Goal: Use online tool/utility: Utilize a website feature to perform a specific function

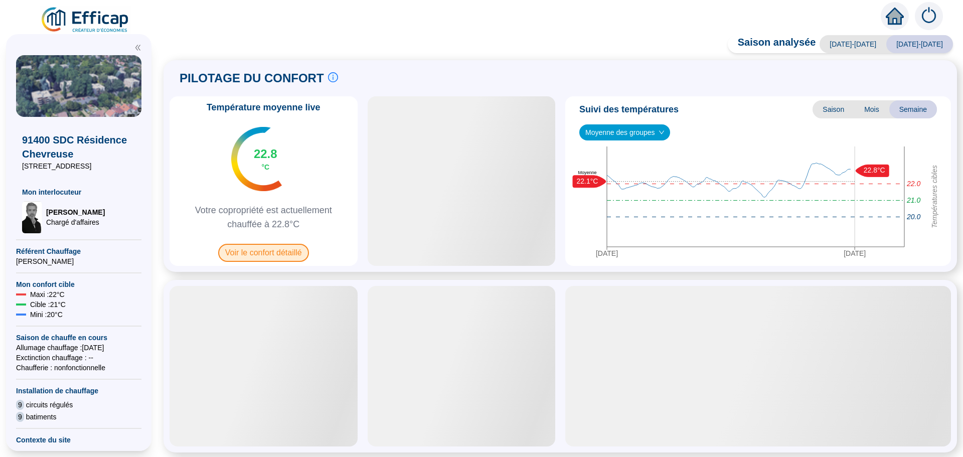
click at [272, 255] on span "Voir le confort détaillé" at bounding box center [263, 253] width 91 height 18
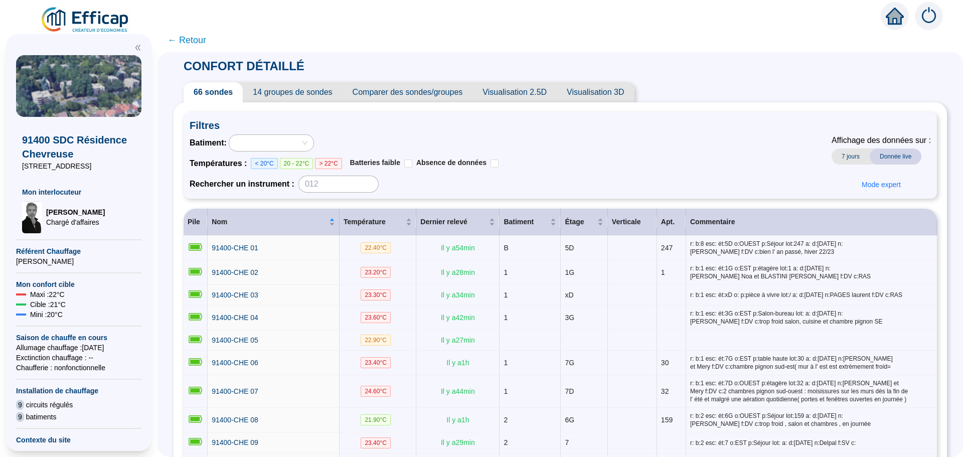
click at [444, 91] on span "Comparer des sondes/groupes" at bounding box center [408, 92] width 130 height 20
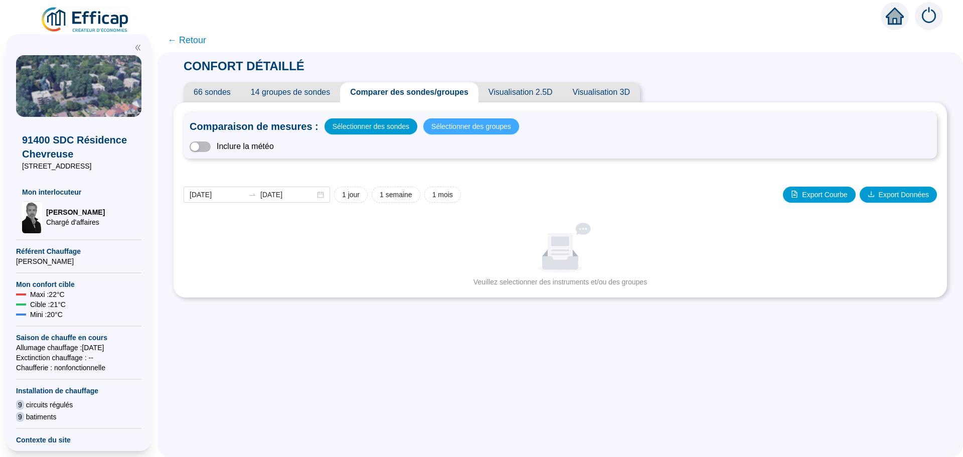
click at [452, 128] on span "Sélectionner des groupes" at bounding box center [471, 126] width 80 height 14
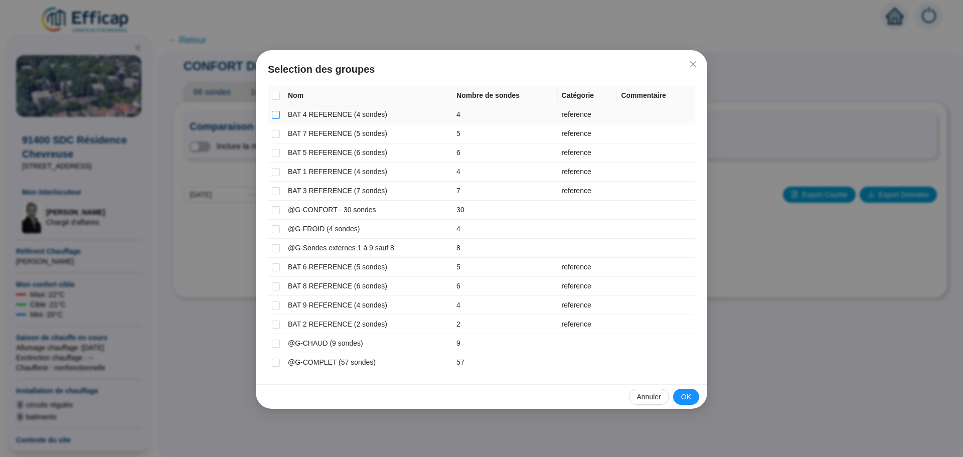
click at [277, 116] on input "checkbox" at bounding box center [276, 115] width 8 height 8
checkbox input "true"
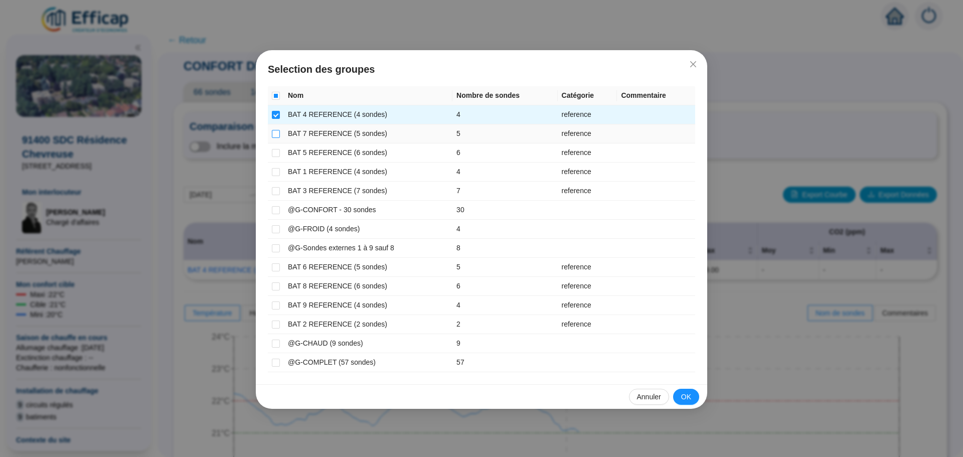
click at [275, 131] on input "checkbox" at bounding box center [276, 134] width 8 height 8
checkbox input "true"
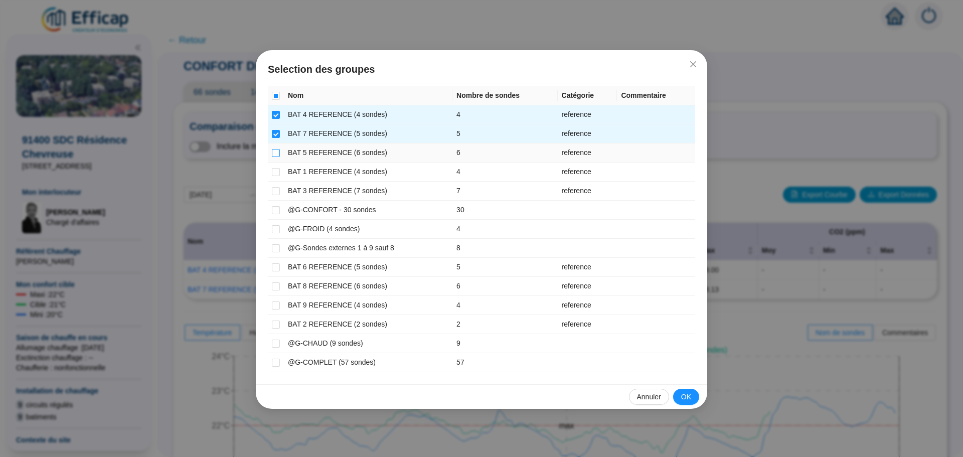
click at [275, 149] on input "checkbox" at bounding box center [276, 153] width 8 height 8
checkbox input "true"
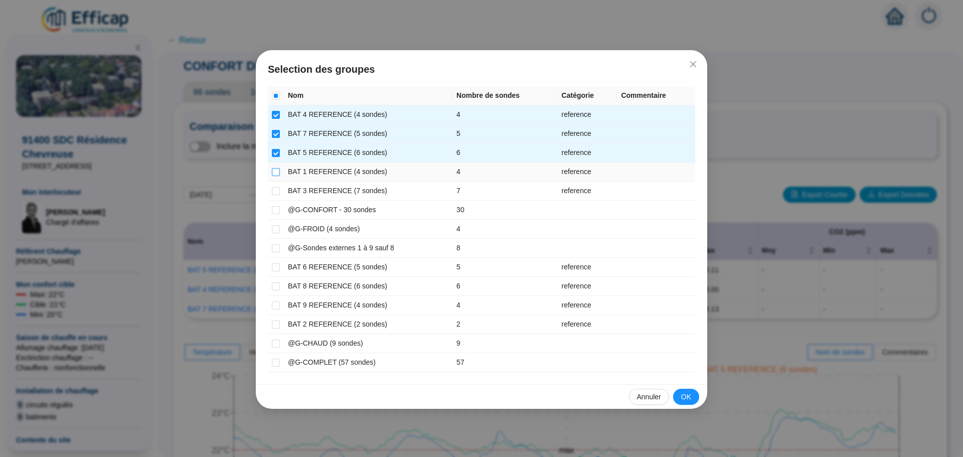
click at [278, 167] on label at bounding box center [276, 172] width 8 height 11
click at [278, 168] on input "checkbox" at bounding box center [276, 172] width 8 height 8
checkbox input "true"
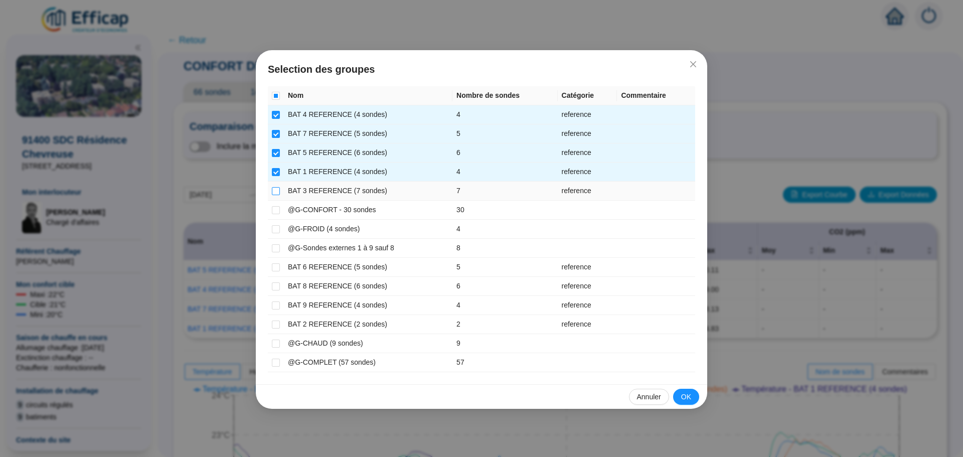
click at [278, 186] on label at bounding box center [276, 191] width 8 height 11
click at [278, 187] on input "checkbox" at bounding box center [276, 191] width 8 height 8
checkbox input "true"
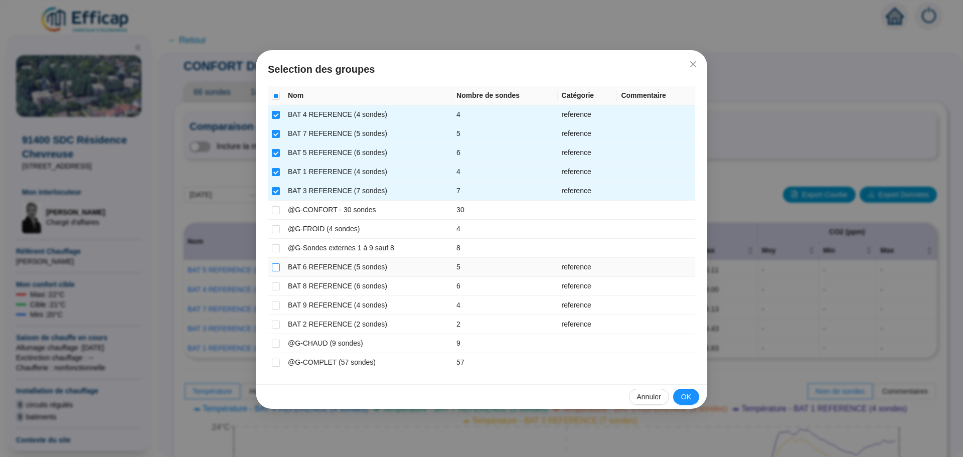
click at [273, 269] on input "checkbox" at bounding box center [276, 267] width 8 height 8
checkbox input "true"
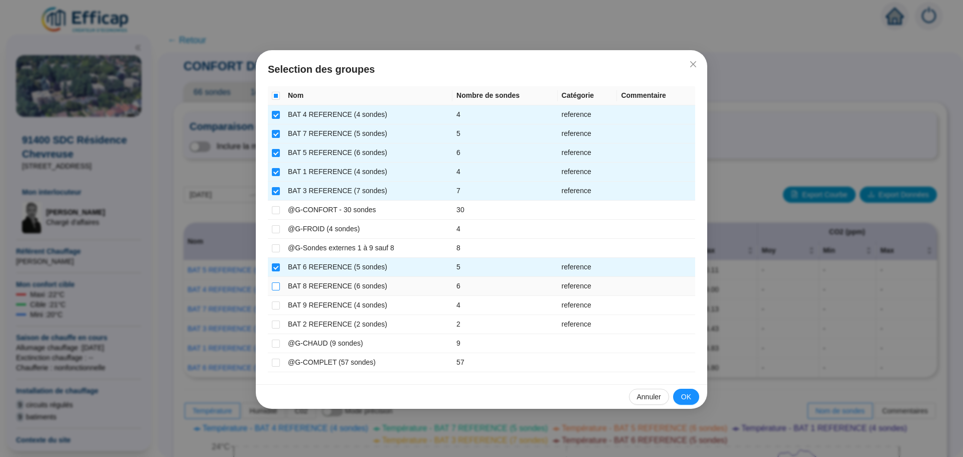
click at [275, 283] on input "checkbox" at bounding box center [276, 286] width 8 height 8
checkbox input "true"
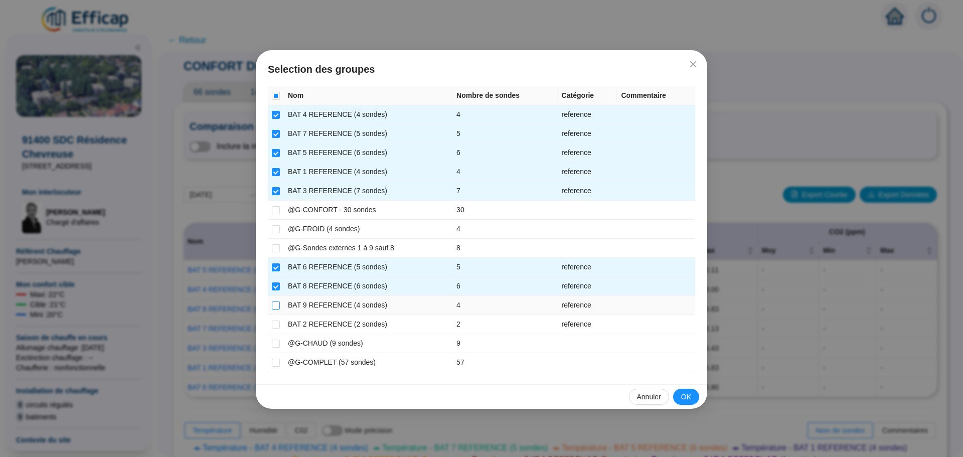
click at [274, 303] on input "checkbox" at bounding box center [276, 305] width 8 height 8
checkbox input "true"
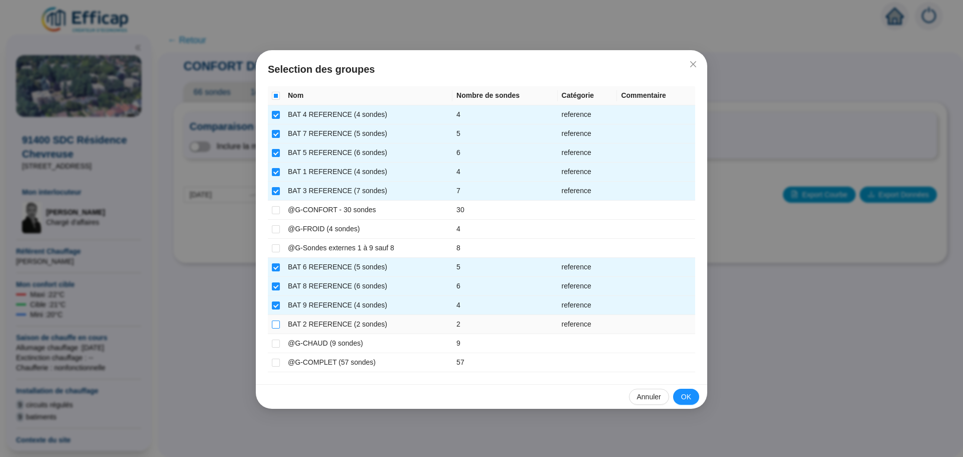
click at [277, 325] on input "checkbox" at bounding box center [276, 324] width 8 height 8
checkbox input "true"
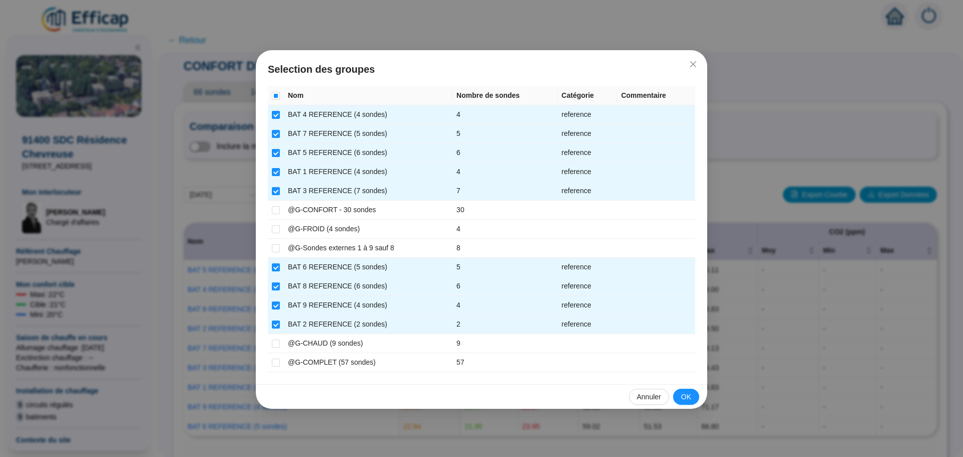
click at [682, 397] on span "OK" at bounding box center [686, 397] width 10 height 11
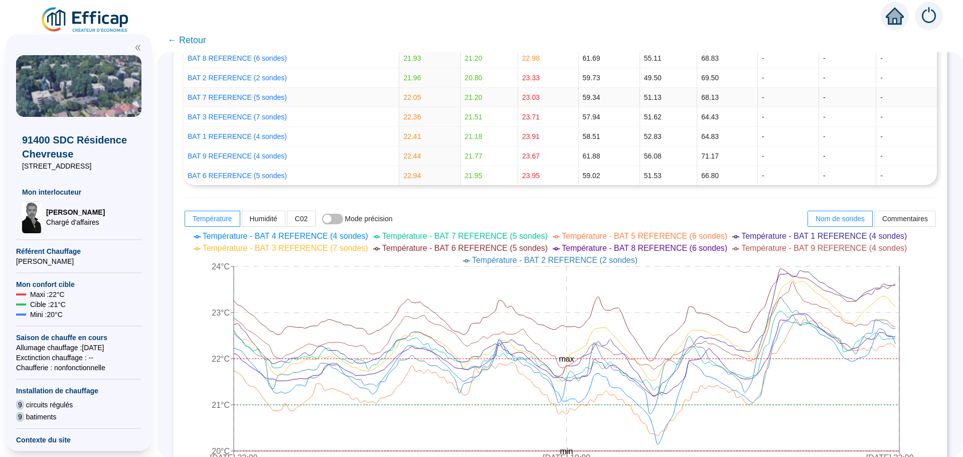
scroll to position [351, 0]
